Goal: Communication & Community: Answer question/provide support

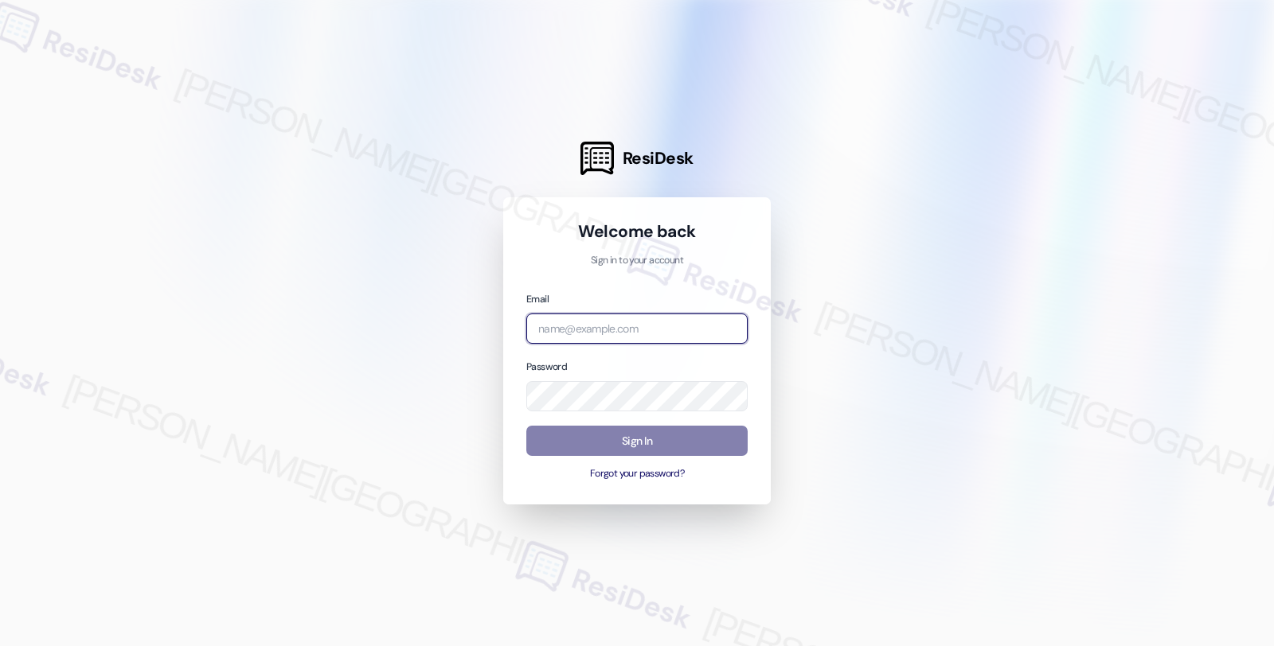
click at [614, 332] on input "email" at bounding box center [636, 329] width 221 height 31
type input "[EMAIL_ADDRESS][PERSON_NAME][DOMAIN_NAME]"
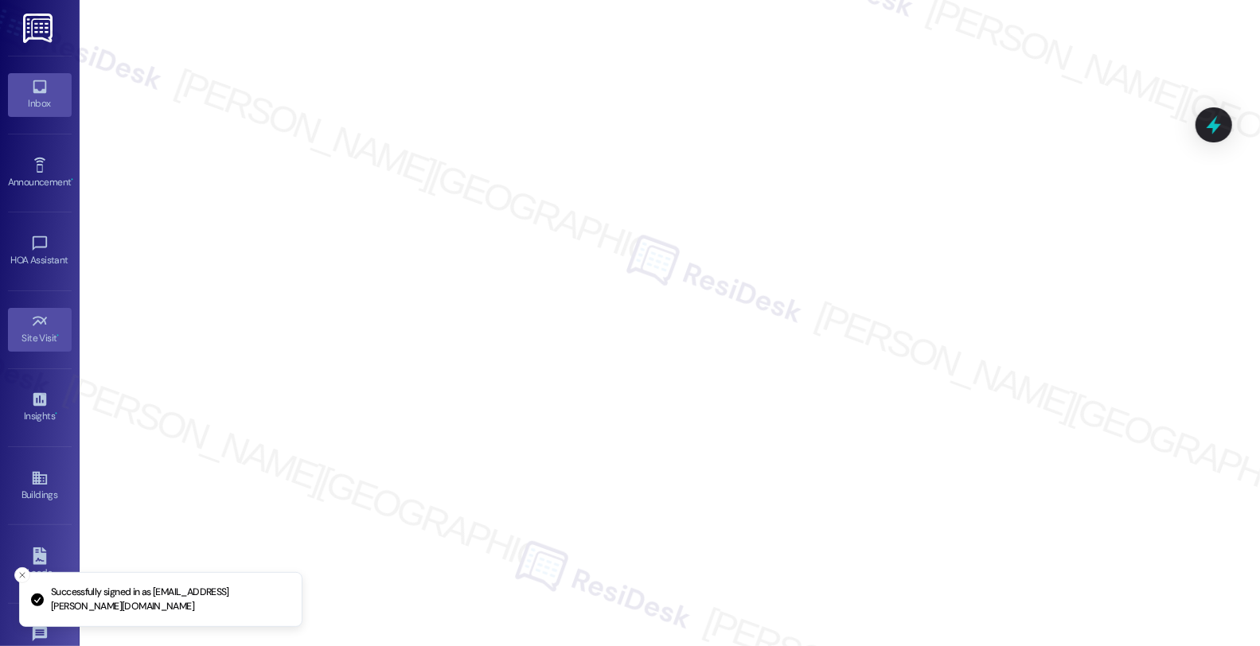
click at [52, 96] on div "Inbox" at bounding box center [40, 104] width 80 height 16
